Goal: Task Accomplishment & Management: Manage account settings

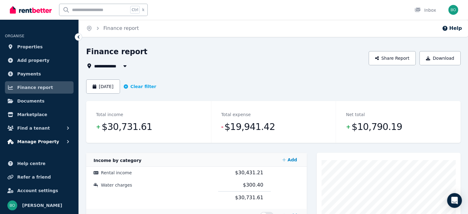
click at [39, 141] on span "Manage Property" at bounding box center [38, 141] width 42 height 7
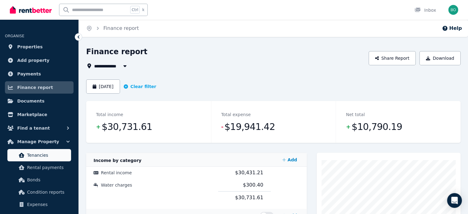
click at [43, 154] on span "Tenancies" at bounding box center [47, 154] width 41 height 7
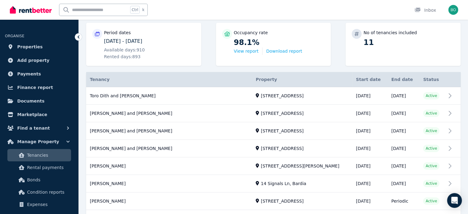
scroll to position [92, 0]
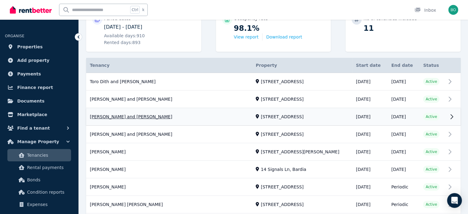
click at [131, 118] on link "View property details" at bounding box center [273, 116] width 374 height 17
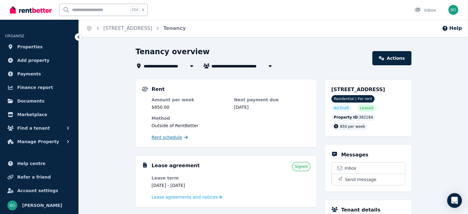
click at [170, 137] on span "Rent schedule" at bounding box center [167, 137] width 30 height 6
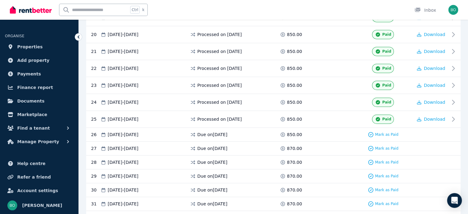
scroll to position [492, 0]
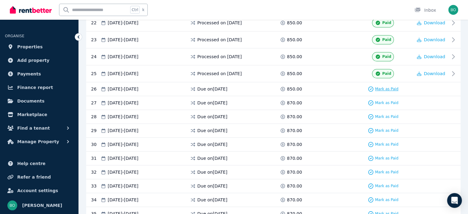
click at [389, 86] on span "Mark as Paid" at bounding box center [386, 88] width 23 height 5
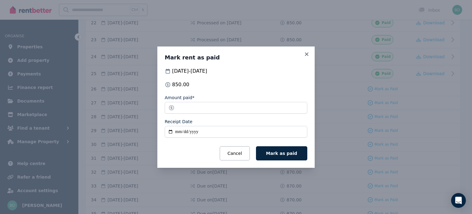
click at [171, 131] on input "Receipt Date" at bounding box center [236, 132] width 143 height 12
type input "**********"
click at [276, 148] on button "Mark as paid" at bounding box center [281, 153] width 51 height 14
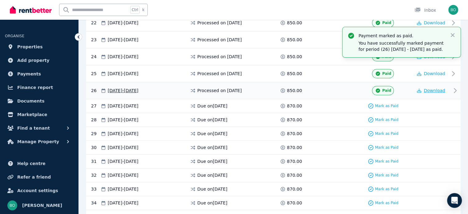
click at [434, 88] on span "Download" at bounding box center [434, 90] width 22 height 5
click at [38, 142] on span "Manage Property" at bounding box center [38, 141] width 42 height 7
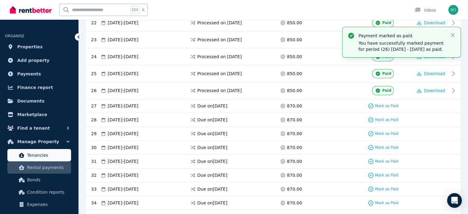
click at [41, 153] on span "Tenancies" at bounding box center [47, 154] width 41 height 7
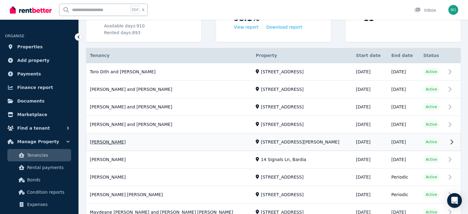
scroll to position [123, 0]
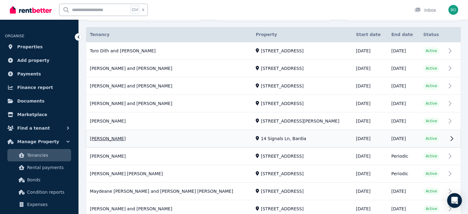
click at [105, 138] on link "View property details" at bounding box center [273, 138] width 374 height 17
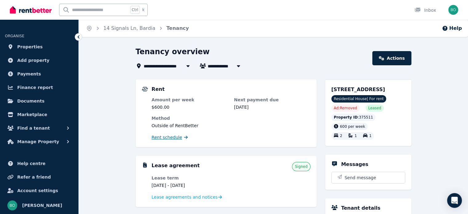
click at [174, 137] on span "Rent schedule" at bounding box center [167, 137] width 30 height 6
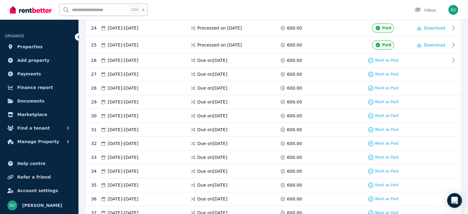
scroll to position [523, 0]
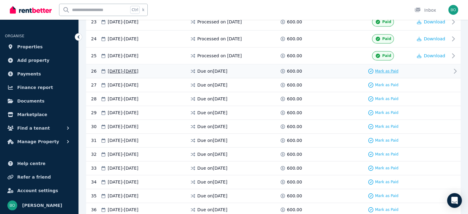
click at [388, 69] on span "Mark as Paid" at bounding box center [386, 71] width 23 height 5
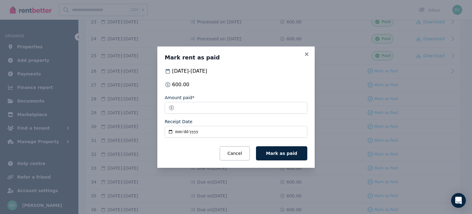
click at [171, 134] on input "Receipt Date" at bounding box center [236, 132] width 143 height 12
type input "**********"
click at [285, 150] on button "Mark as paid" at bounding box center [281, 153] width 51 height 14
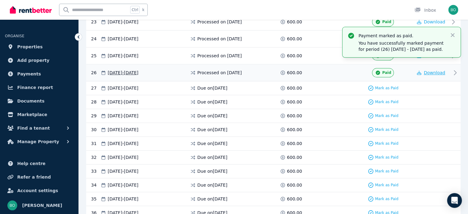
click at [433, 70] on span "Download" at bounding box center [434, 72] width 22 height 5
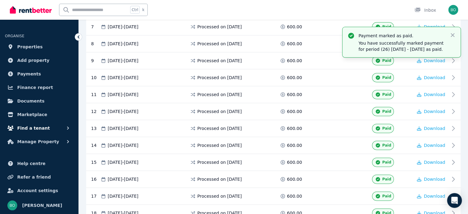
scroll to position [246, 0]
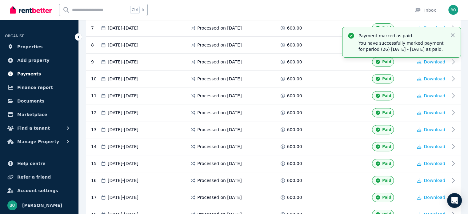
click at [28, 73] on span "Payments" at bounding box center [29, 73] width 24 height 7
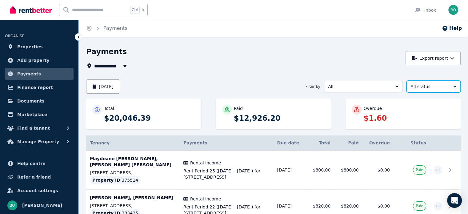
click at [448, 87] on button "All status" at bounding box center [433, 87] width 54 height 12
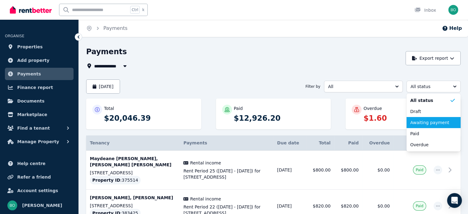
click at [430, 124] on span "Awaiting payment" at bounding box center [429, 122] width 39 height 6
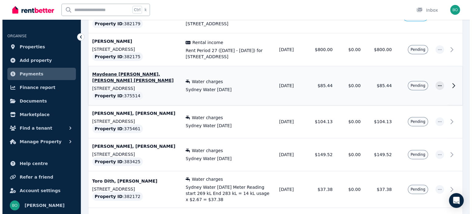
scroll to position [430, 0]
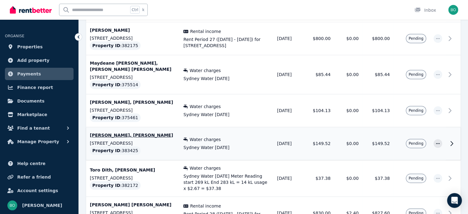
click at [423, 143] on span "Pending" at bounding box center [415, 143] width 20 height 9
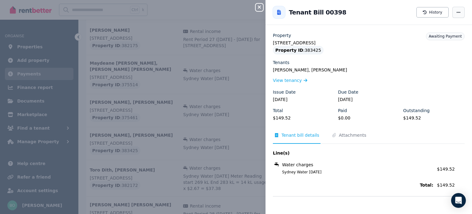
click at [456, 11] on icon "button" at bounding box center [458, 12] width 5 height 4
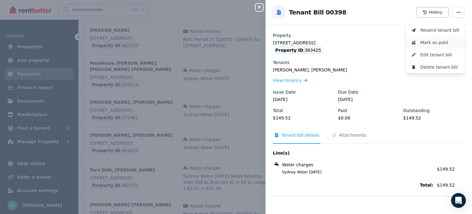
click at [437, 42] on span "Mark as paid" at bounding box center [440, 42] width 39 height 7
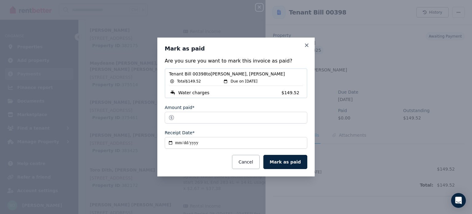
click at [184, 145] on input "**********" at bounding box center [236, 143] width 143 height 12
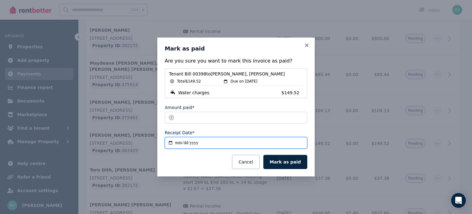
click at [177, 145] on input "**********" at bounding box center [236, 143] width 143 height 12
type input "**********"
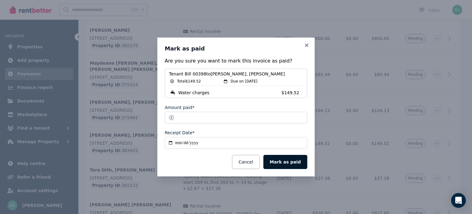
click at [294, 162] on button "Mark as paid" at bounding box center [285, 162] width 44 height 14
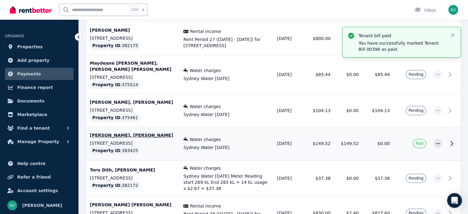
click at [452, 142] on icon at bounding box center [451, 143] width 2 height 4
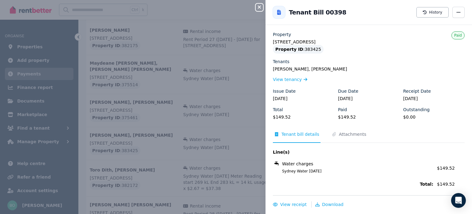
scroll to position [1, 0]
click at [328, 204] on span "Download" at bounding box center [333, 203] width 22 height 5
click at [294, 204] on span "View receipt" at bounding box center [293, 203] width 26 height 5
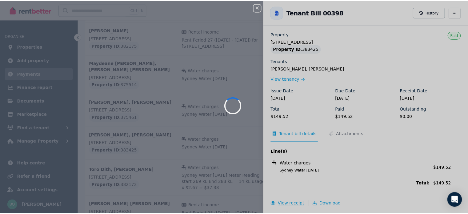
scroll to position [0, 0]
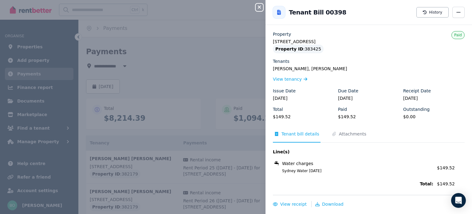
click at [257, 4] on button "Close panel" at bounding box center [259, 7] width 7 height 7
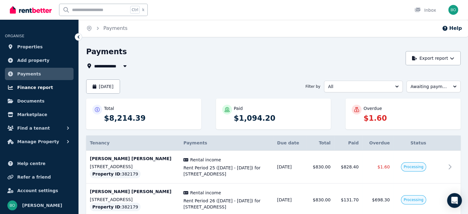
click at [31, 86] on span "Finance report" at bounding box center [35, 87] width 36 height 7
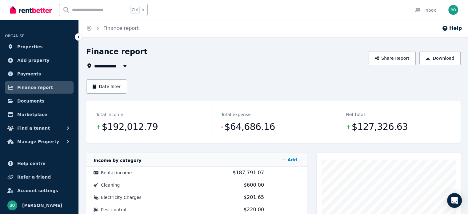
click at [120, 65] on button "button" at bounding box center [124, 65] width 11 height 7
type input "**********"
click at [175, 58] on div "Finance report" at bounding box center [225, 53] width 279 height 12
click at [118, 87] on button "Date filter" at bounding box center [106, 86] width 41 height 14
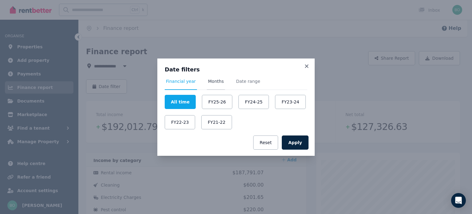
click at [215, 81] on span "Months" at bounding box center [216, 81] width 16 height 6
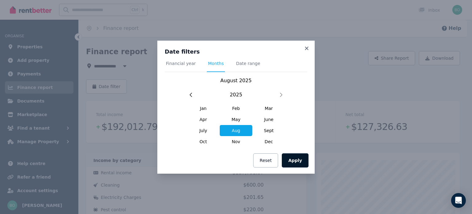
click at [299, 161] on button "Apply" at bounding box center [295, 160] width 27 height 14
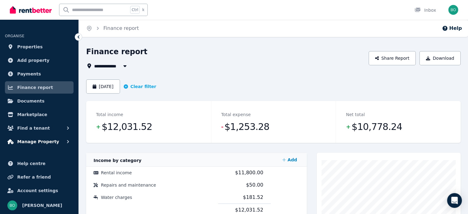
click at [37, 143] on span "Manage Property" at bounding box center [38, 141] width 42 height 7
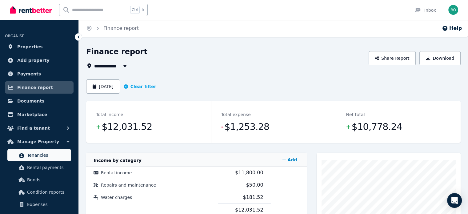
click at [37, 158] on span "Tenancies" at bounding box center [47, 154] width 41 height 7
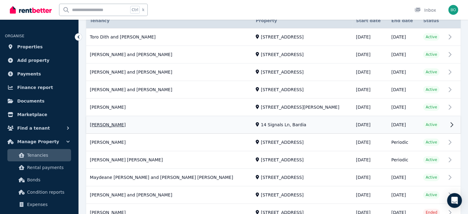
scroll to position [134, 0]
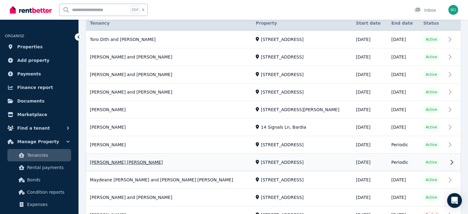
click at [106, 161] on link "View property details" at bounding box center [273, 162] width 374 height 17
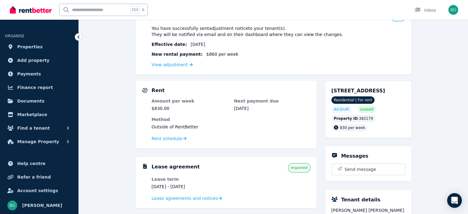
scroll to position [92, 0]
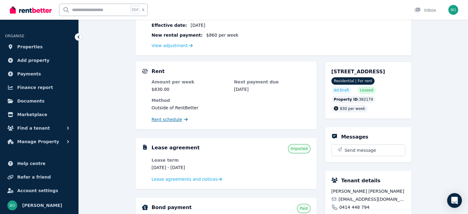
click at [169, 120] on span "Rent schedule" at bounding box center [167, 119] width 30 height 6
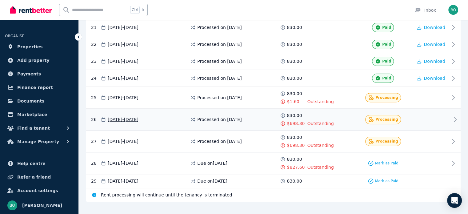
scroll to position [476, 0]
